Goal: Information Seeking & Learning: Understand process/instructions

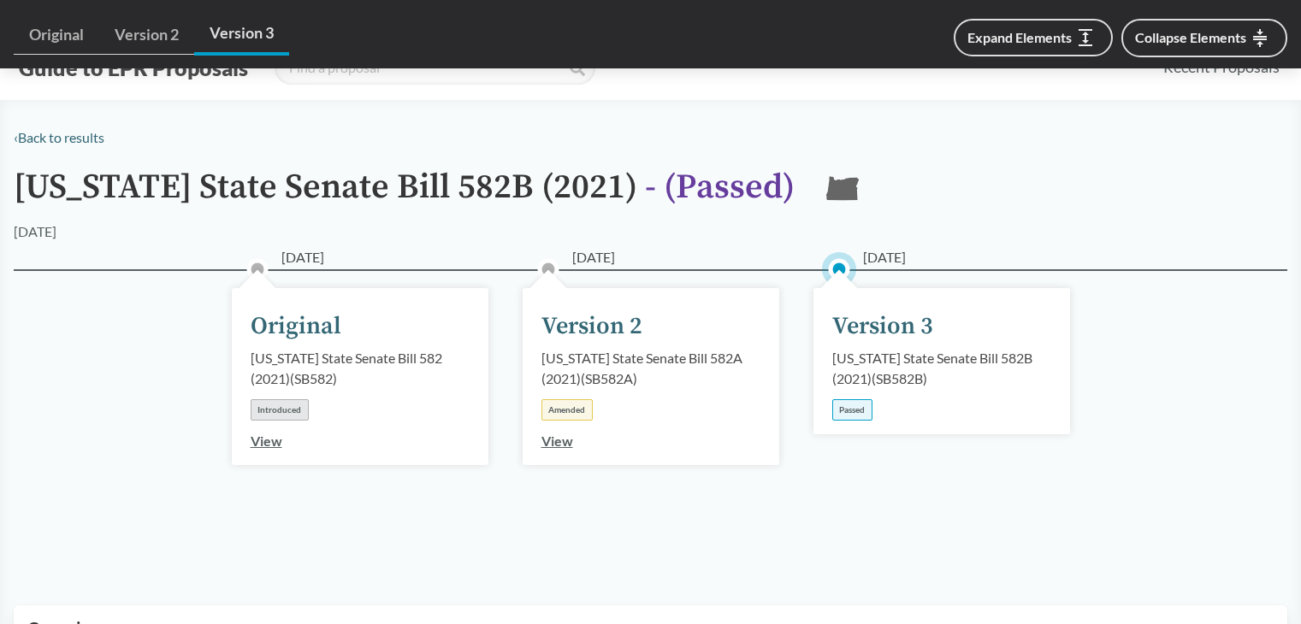
scroll to position [1112, 0]
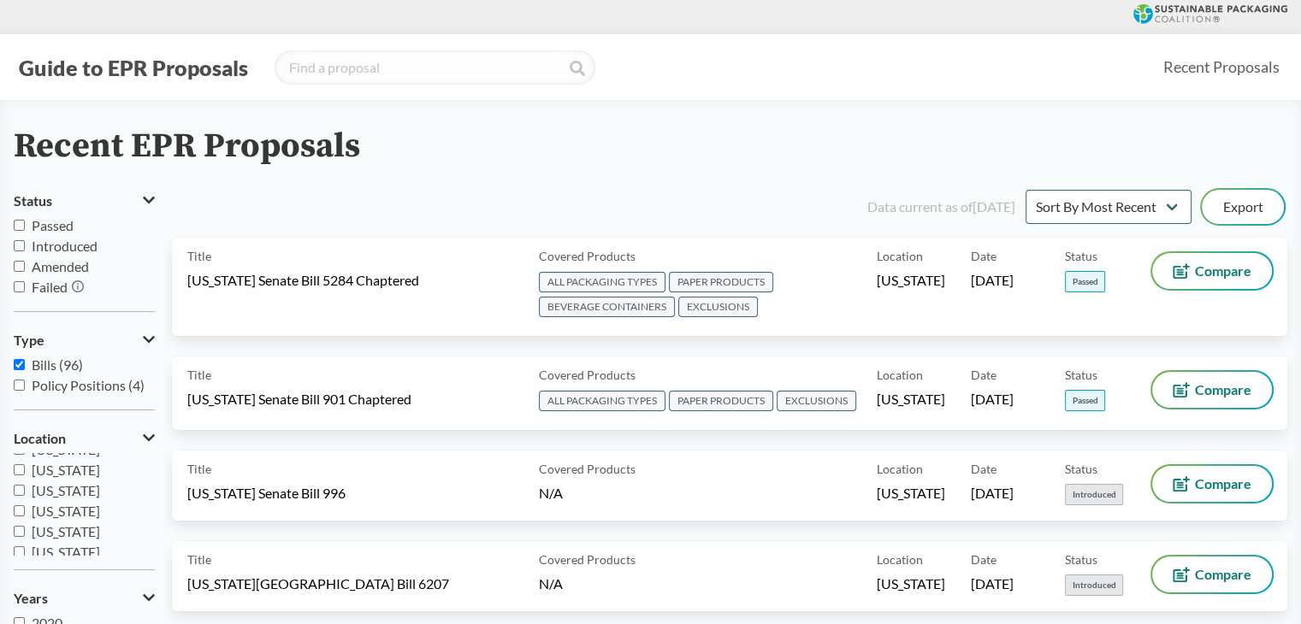
scroll to position [284, 0]
click at [43, 489] on span "[US_STATE]" at bounding box center [66, 487] width 68 height 16
click at [25, 489] on input "[US_STATE]" at bounding box center [19, 486] width 11 height 11
checkbox input "true"
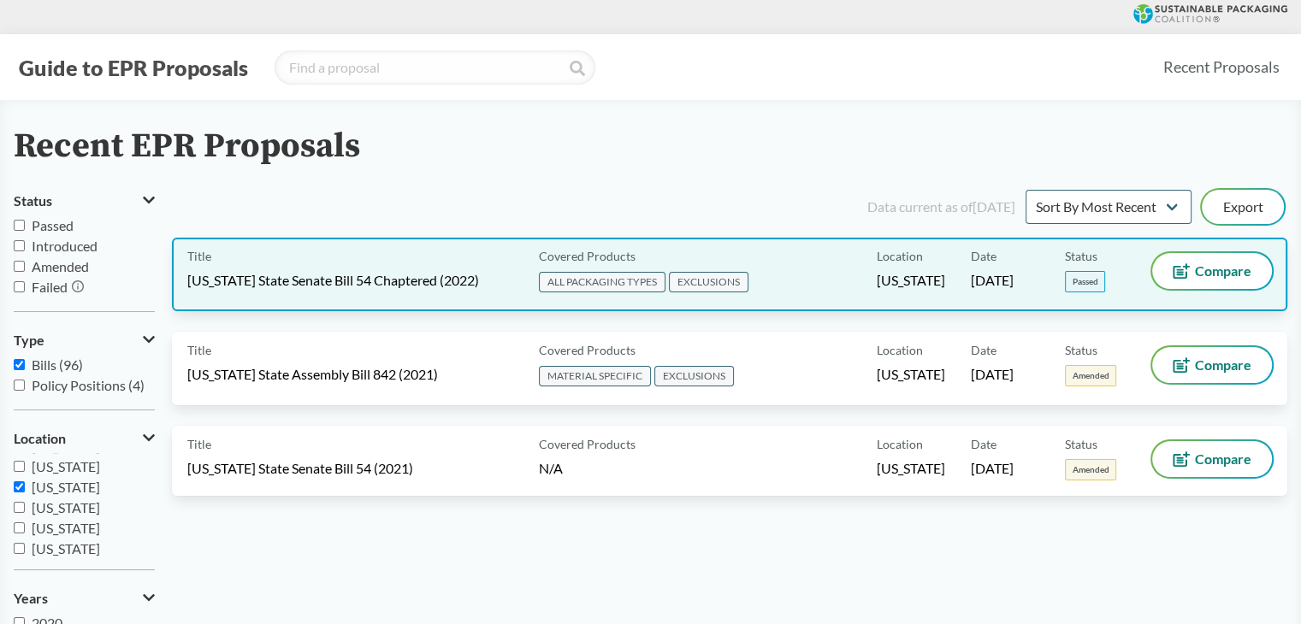
click at [842, 265] on div "Covered Products ALL PACKAGING TYPES EXCLUSIONS" at bounding box center [704, 274] width 345 height 43
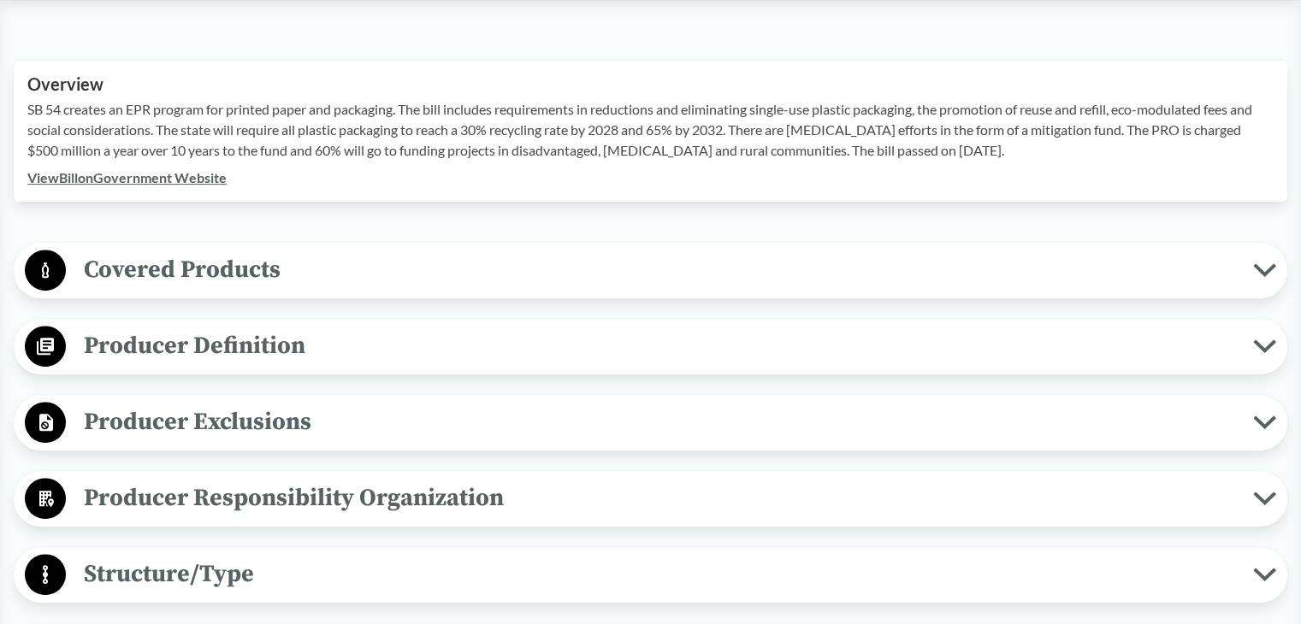
scroll to position [599, 0]
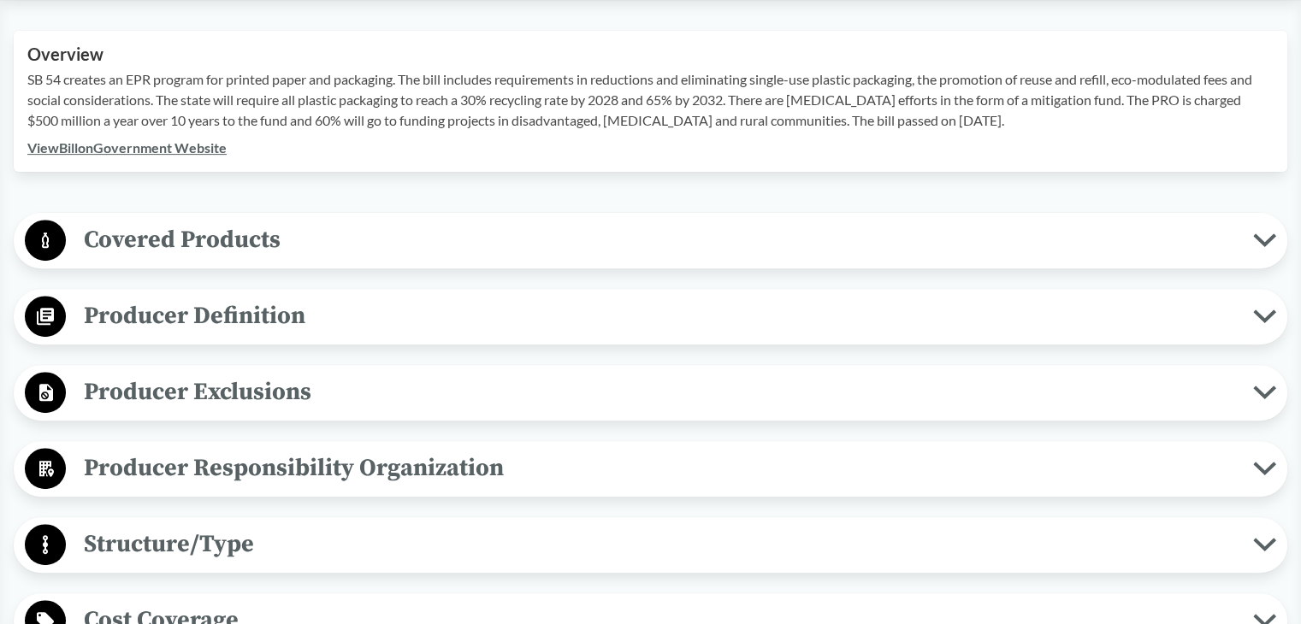
click at [306, 310] on span "Producer Definition" at bounding box center [659, 316] width 1187 height 38
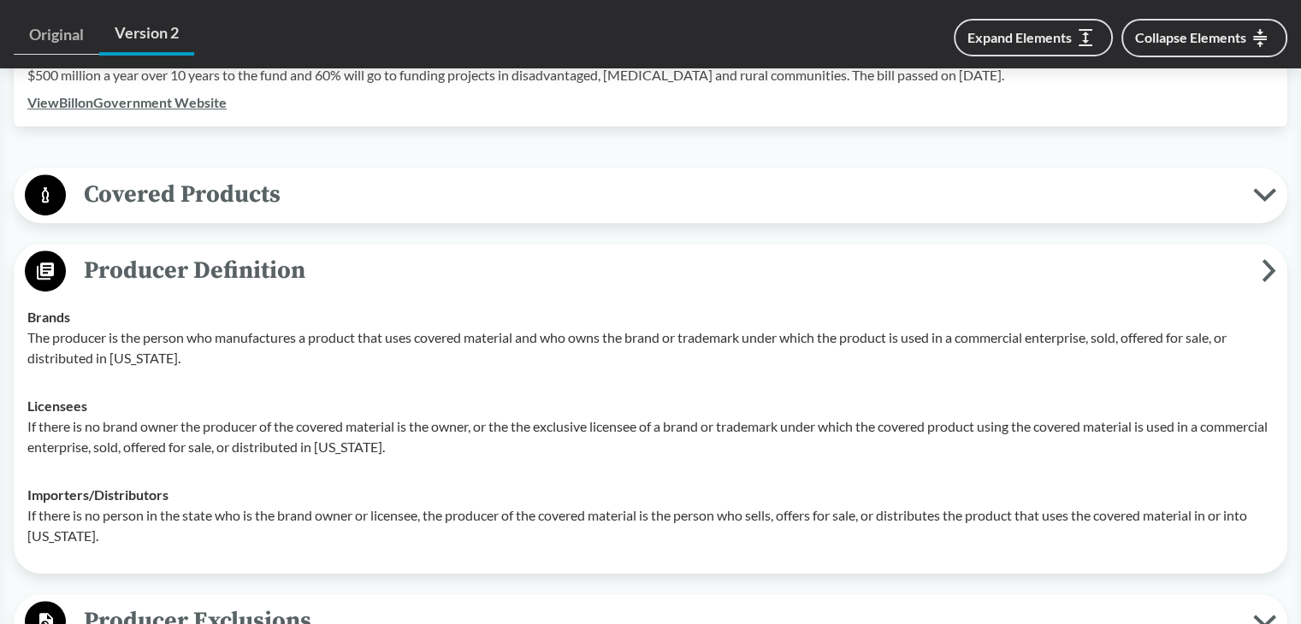
scroll to position [684, 0]
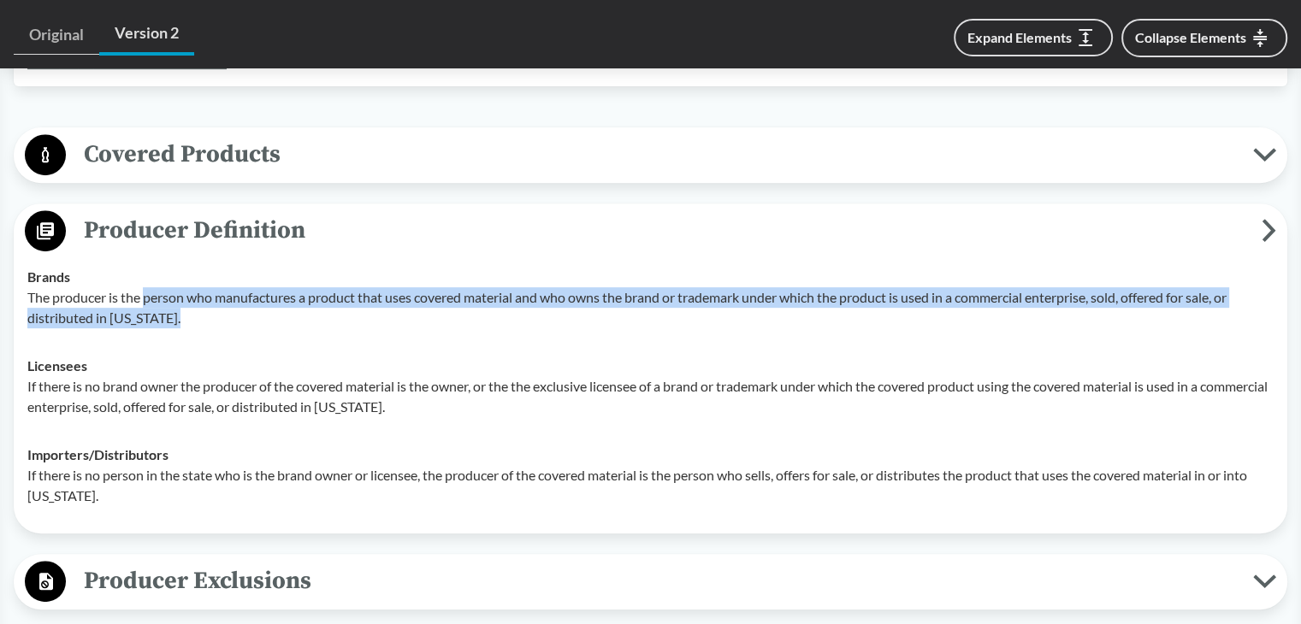
drag, startPoint x: 193, startPoint y: 318, endPoint x: 148, endPoint y: 303, distance: 47.9
click at [148, 303] on p "The producer is the person who manufactures a product that uses covered materia…" at bounding box center [650, 307] width 1246 height 41
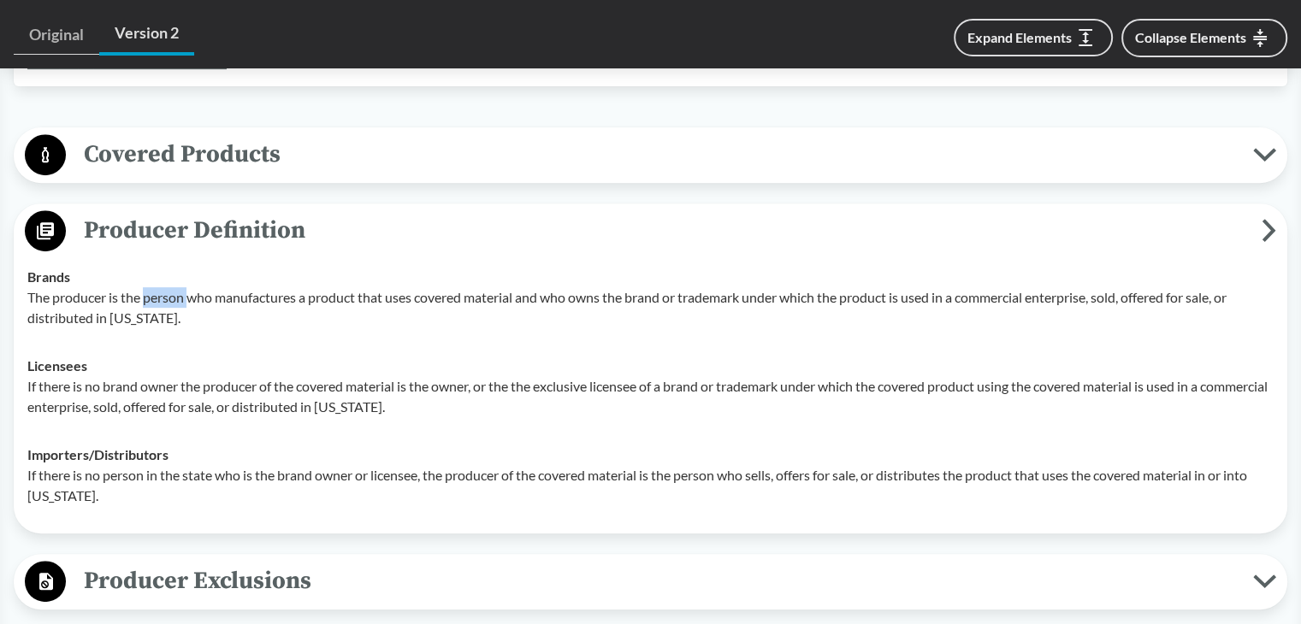
click at [148, 303] on p "The producer is the person who manufactures a product that uses covered materia…" at bounding box center [650, 307] width 1246 height 41
click at [50, 305] on p "The producer is the person who manufactures a product that uses covered materia…" at bounding box center [650, 307] width 1246 height 41
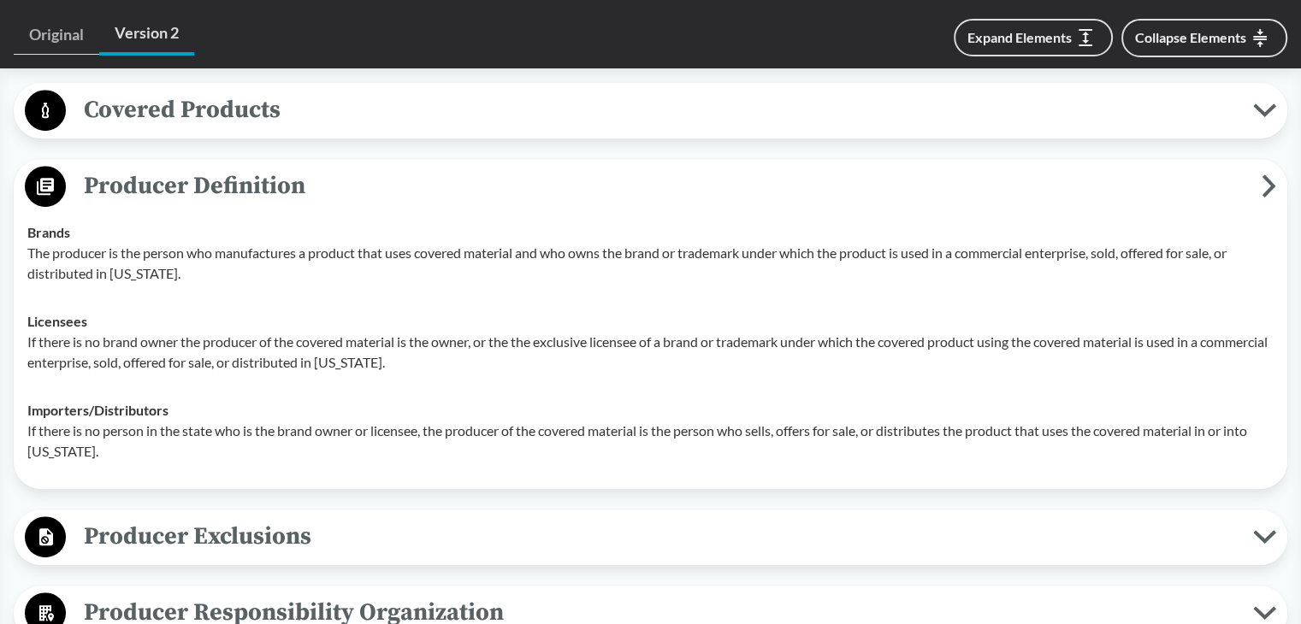
scroll to position [770, 0]
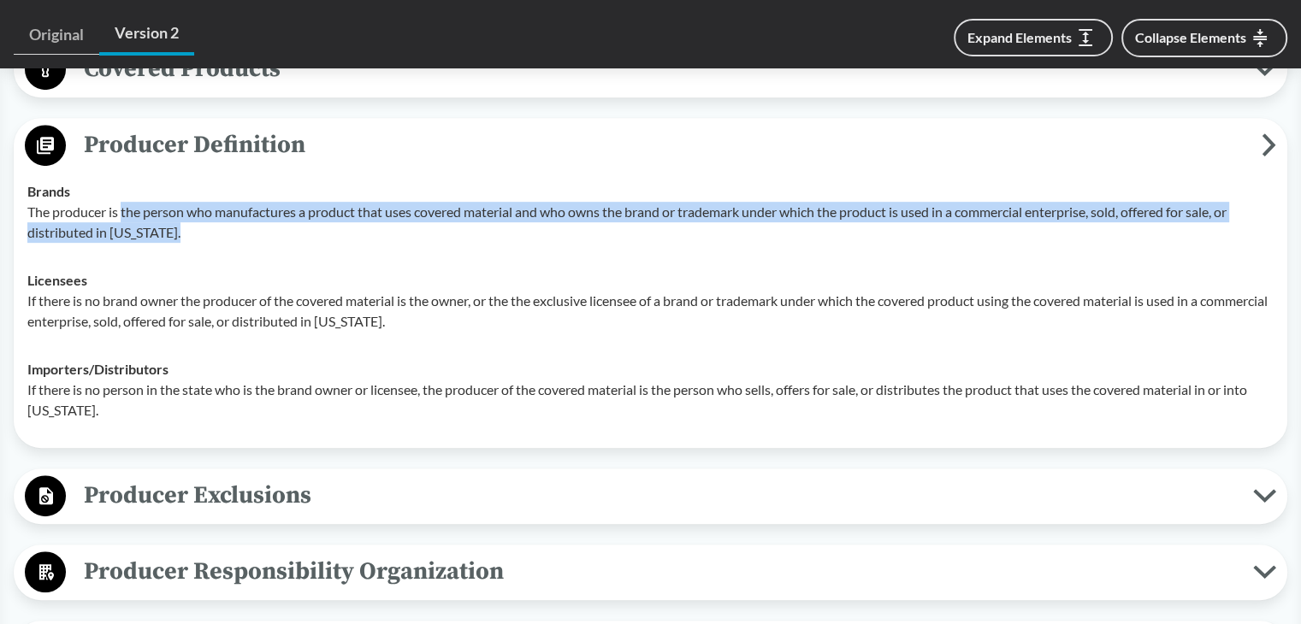
drag, startPoint x: 188, startPoint y: 244, endPoint x: 123, endPoint y: 216, distance: 70.5
click at [123, 216] on td "Brands The producer is the person who manufactures a product that uses covered …" at bounding box center [650, 212] width 1261 height 89
copy p "the person who manufactures a product that uses covered material and who owns t…"
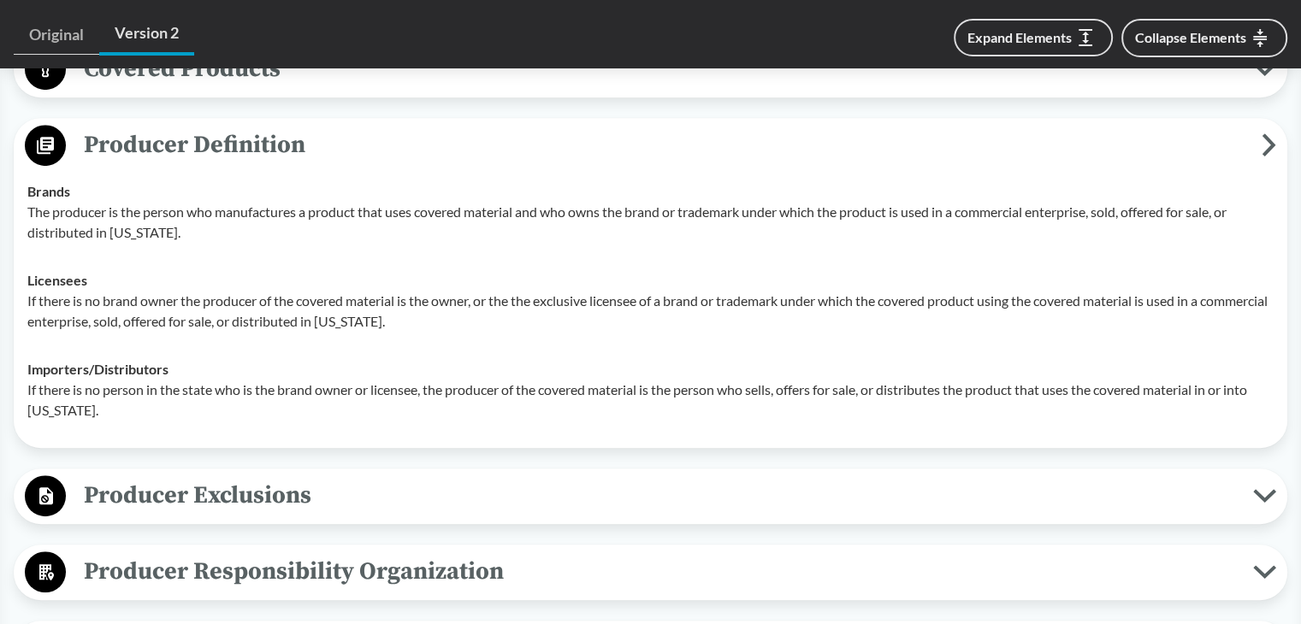
click at [28, 192] on strong "Brands" at bounding box center [48, 191] width 43 height 16
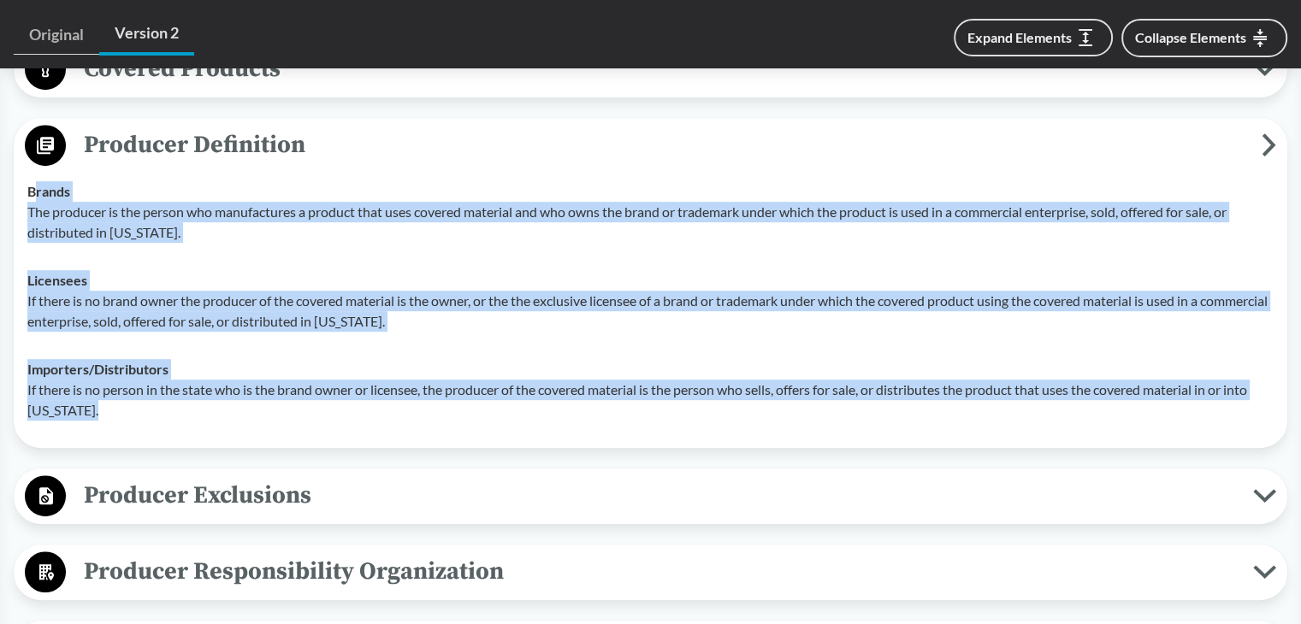
drag, startPoint x: 32, startPoint y: 192, endPoint x: 419, endPoint y: 407, distance: 442.2
click at [419, 407] on tbody "Brands The producer is the person who manufactures a product that uses covered …" at bounding box center [650, 301] width 1261 height 267
click at [125, 253] on td "Brands The producer is the person who manufactures a product that uses covered …" at bounding box center [650, 212] width 1261 height 89
drag, startPoint x: 27, startPoint y: 187, endPoint x: 257, endPoint y: 418, distance: 326.0
click at [257, 418] on tbody "Brands The producer is the person who manufactures a product that uses covered …" at bounding box center [650, 301] width 1261 height 267
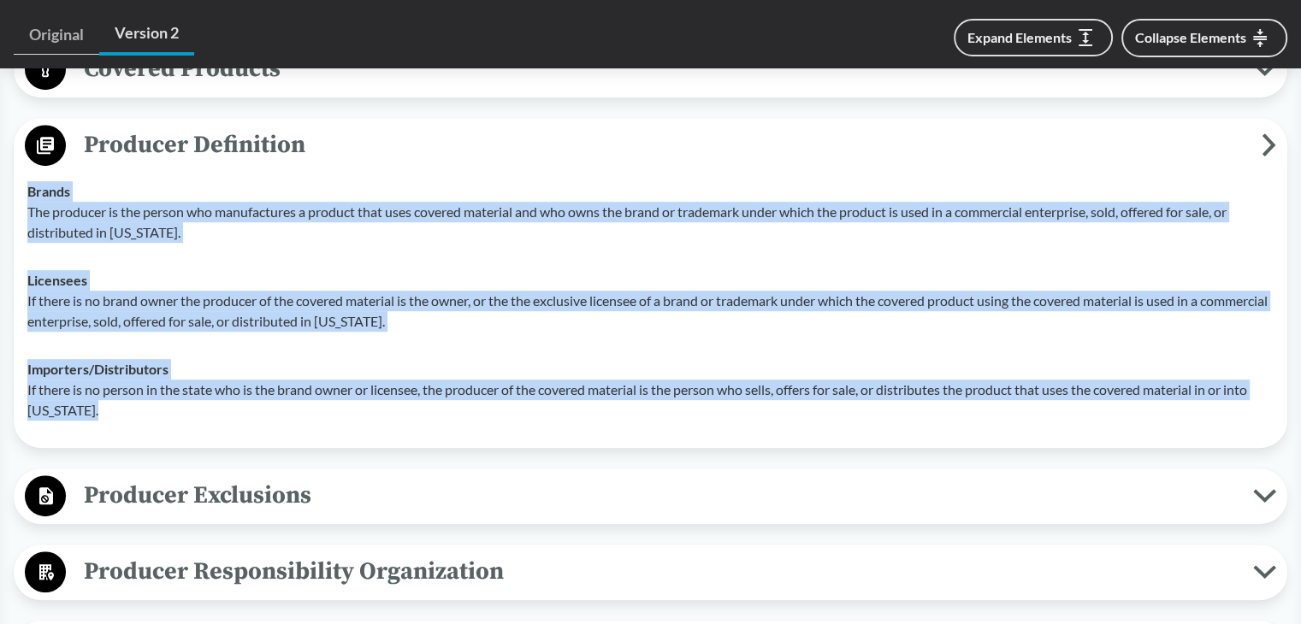
copy tbody "Brands The producer is the person who manufactures a product that uses covered …"
